Goal: Find specific page/section: Find specific page/section

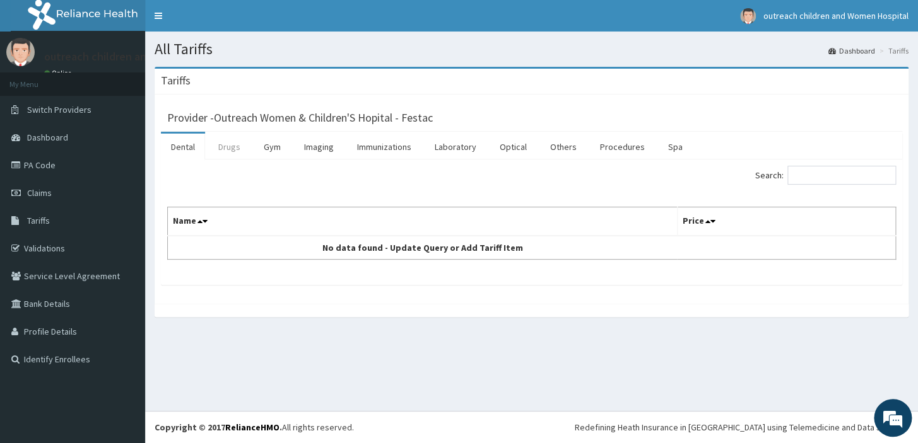
click at [233, 146] on link "Drugs" at bounding box center [229, 147] width 42 height 26
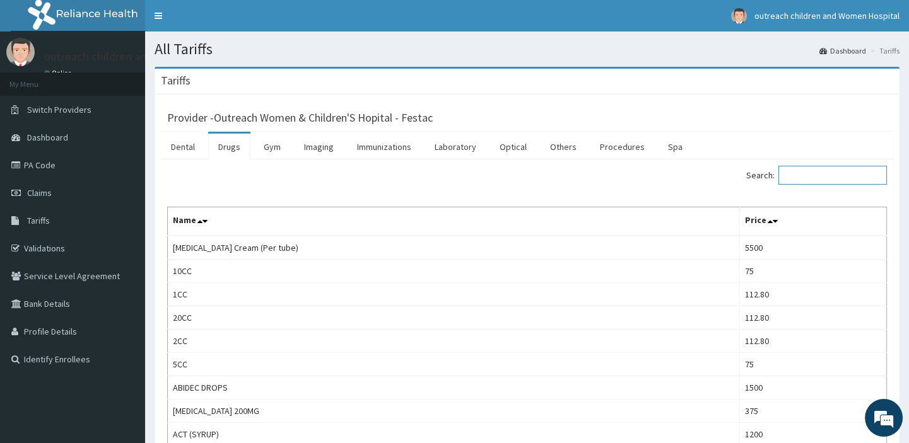
click at [804, 177] on input "Search:" at bounding box center [832, 175] width 108 height 19
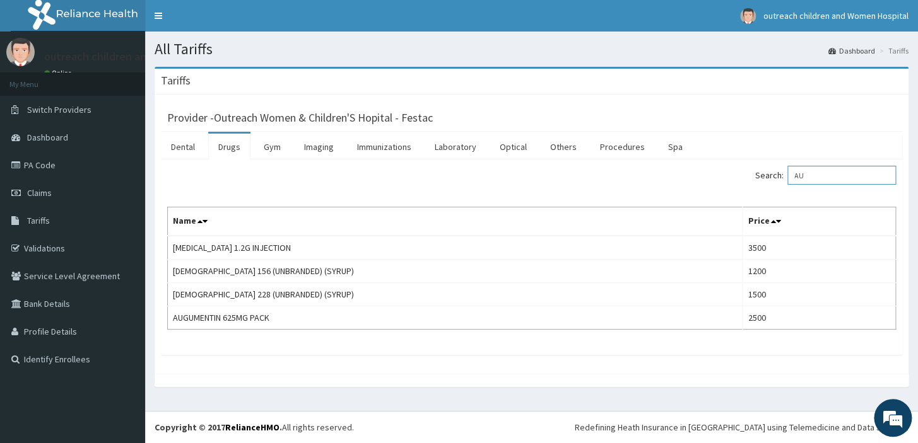
type input "A"
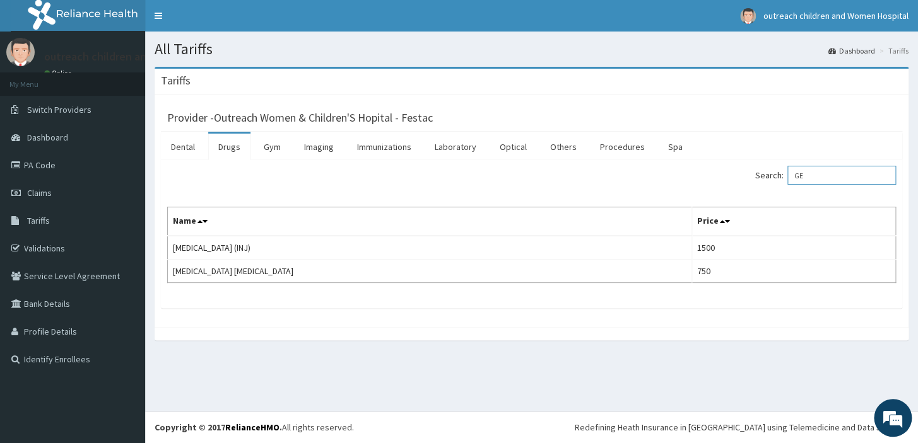
type input "G"
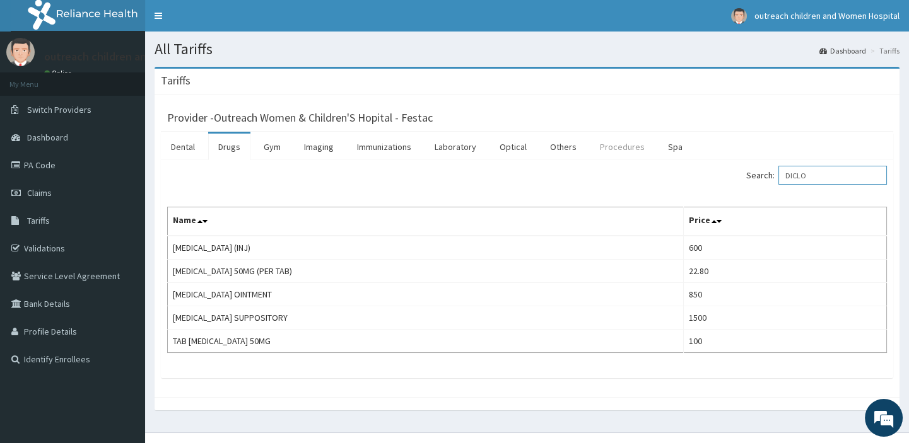
type input "DICLO"
click at [624, 141] on link "Procedures" at bounding box center [622, 147] width 65 height 26
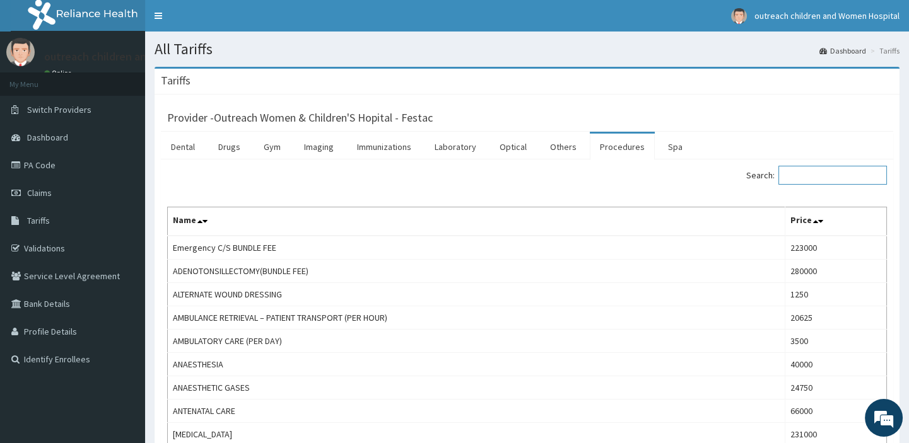
click at [810, 175] on input "Search:" at bounding box center [832, 175] width 108 height 19
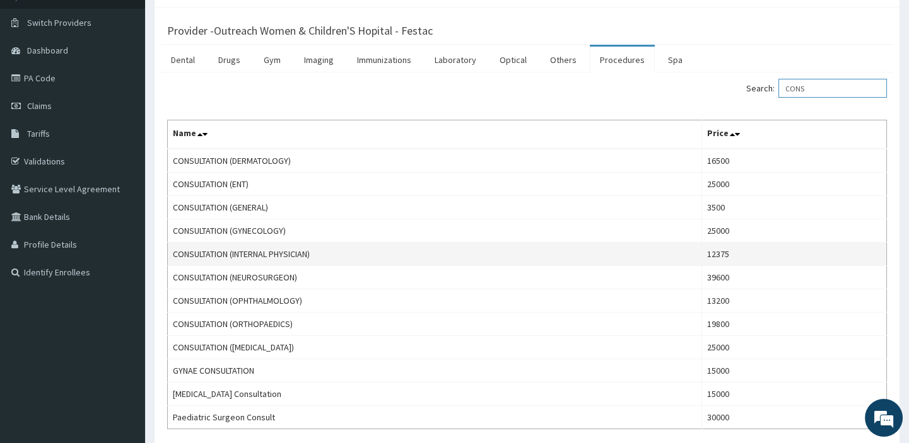
scroll to position [114, 0]
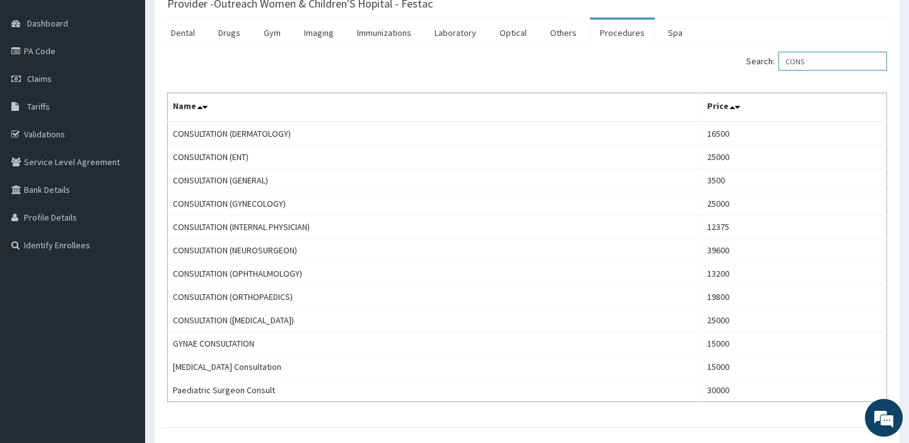
type input "CONS"
